Goal: Information Seeking & Learning: Learn about a topic

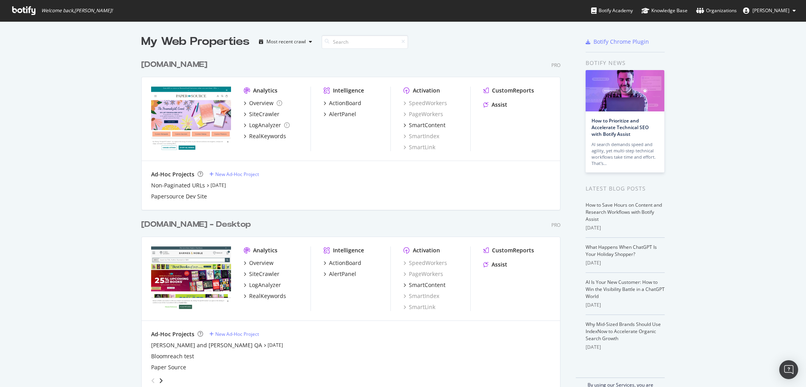
scroll to position [381, 793]
click at [256, 270] on div "SiteCrawler" at bounding box center [264, 274] width 30 height 8
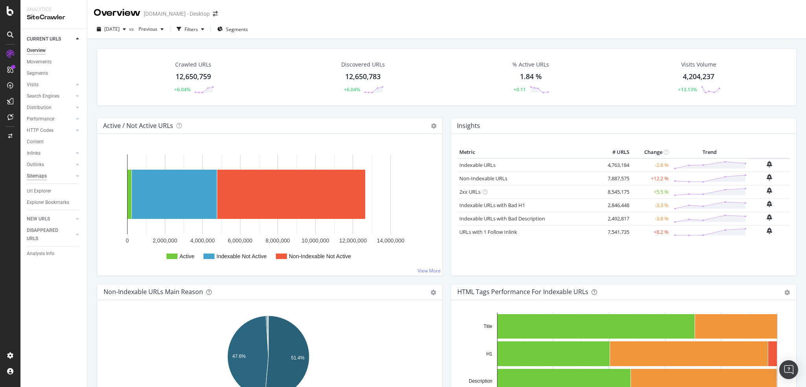
click at [39, 173] on div "Sitemaps" at bounding box center [37, 176] width 20 height 8
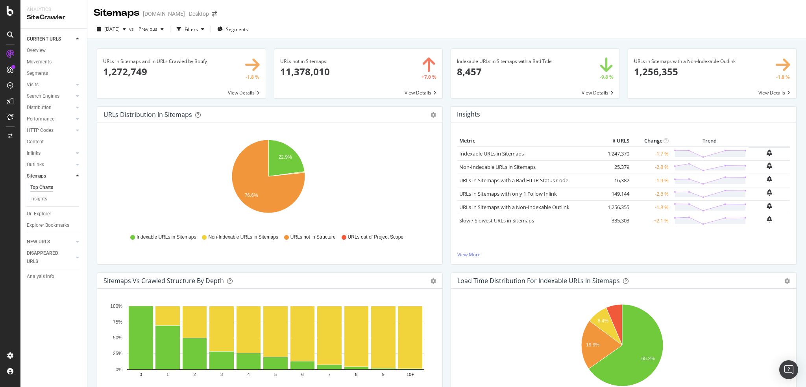
click at [238, 90] on span at bounding box center [181, 73] width 168 height 49
